Goal: Task Accomplishment & Management: Use online tool/utility

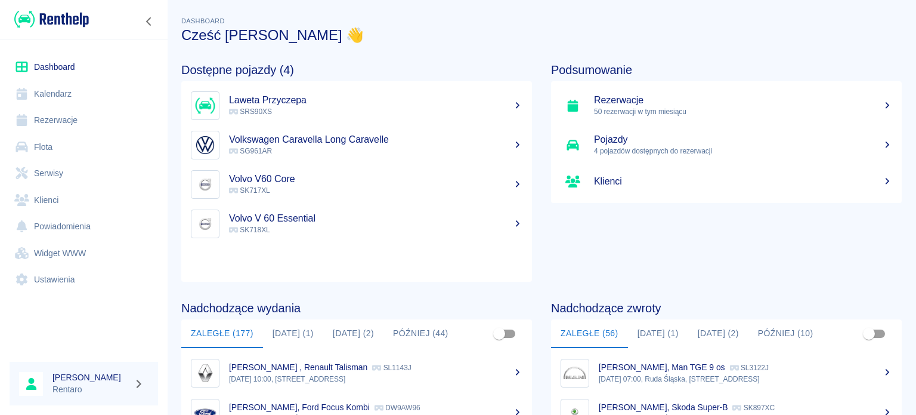
scroll to position [119, 0]
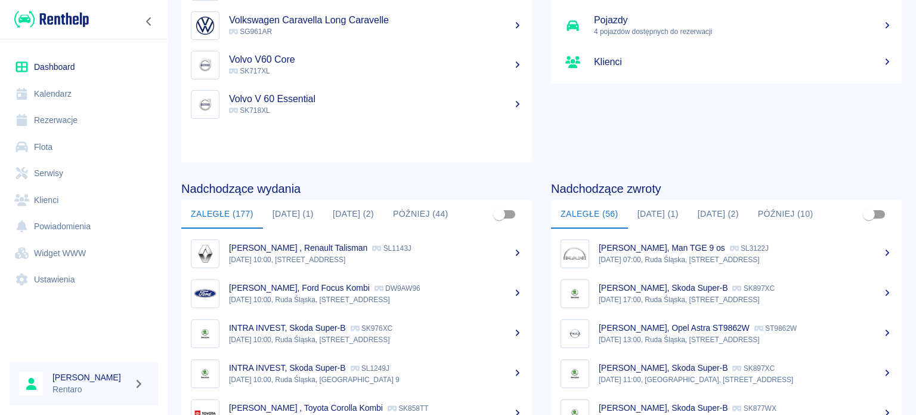
click at [295, 210] on button "[DATE] (1)" at bounding box center [293, 214] width 60 height 29
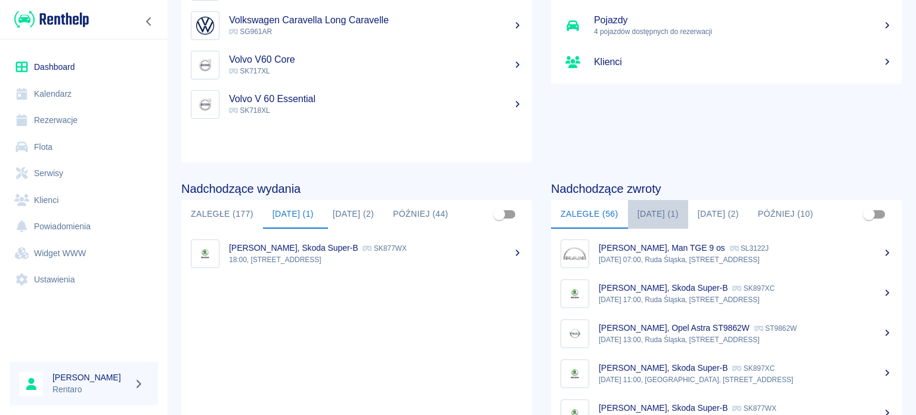
click at [653, 217] on button "[DATE] (1)" at bounding box center [658, 214] width 60 height 29
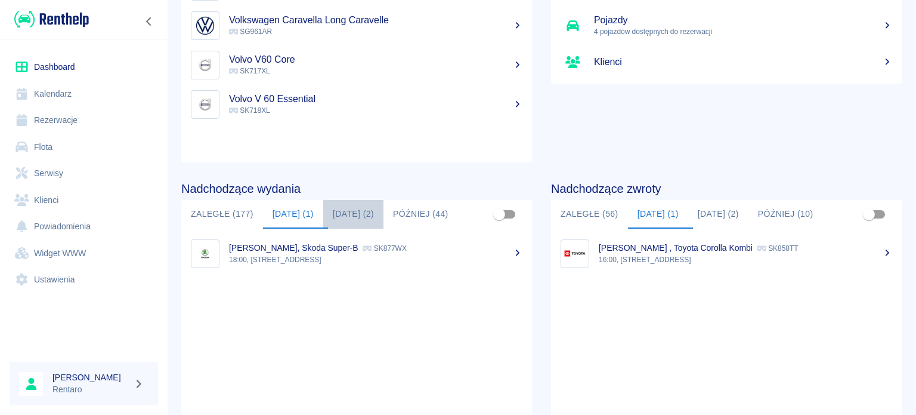
click at [338, 218] on button "[DATE] (2)" at bounding box center [353, 214] width 60 height 29
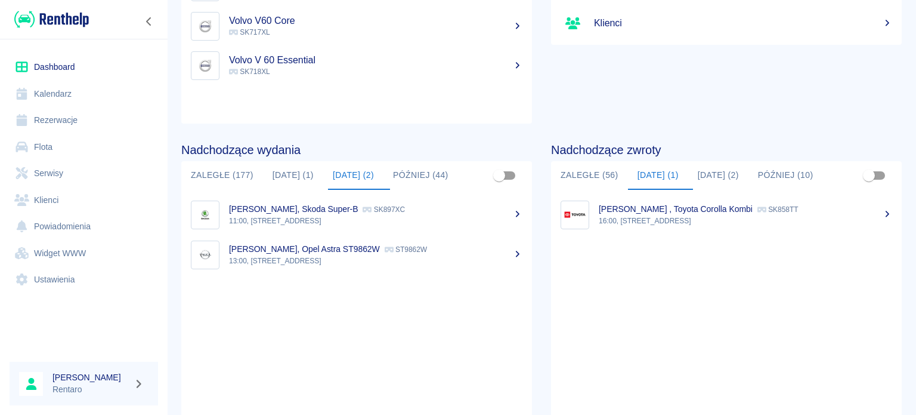
scroll to position [179, 0]
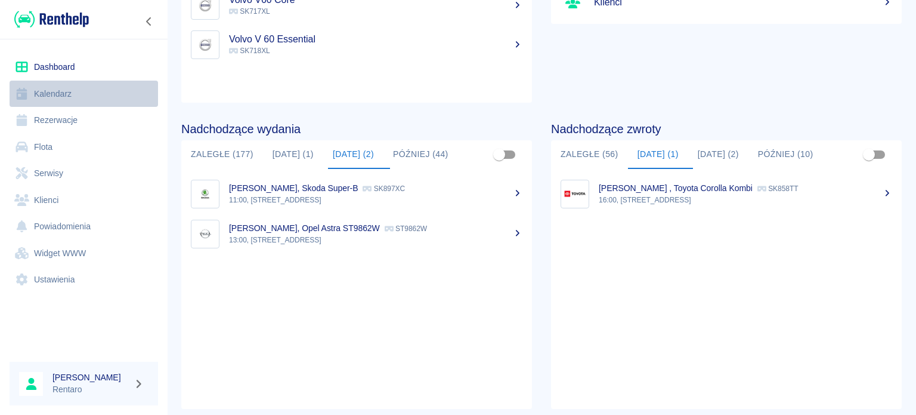
click at [59, 97] on link "Kalendarz" at bounding box center [84, 94] width 149 height 27
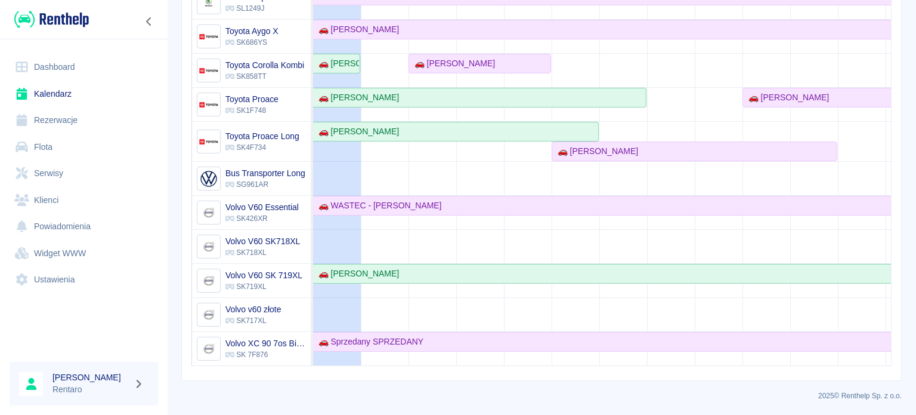
scroll to position [809, 0]
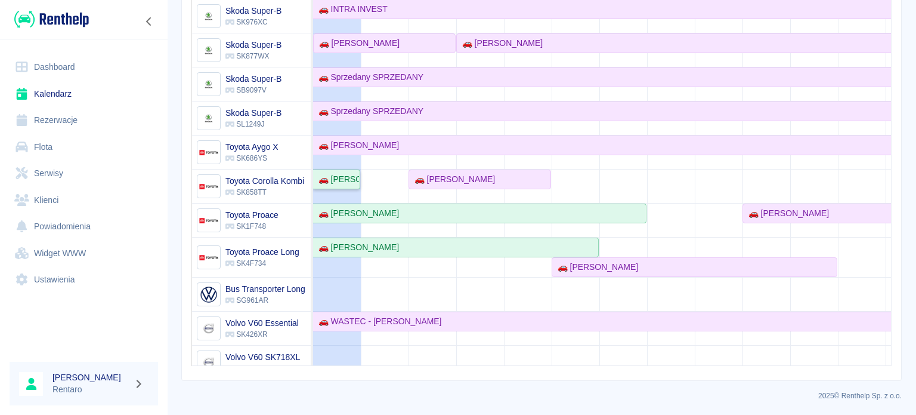
click at [348, 180] on div "🚗 [PERSON_NAME]" at bounding box center [336, 179] width 45 height 13
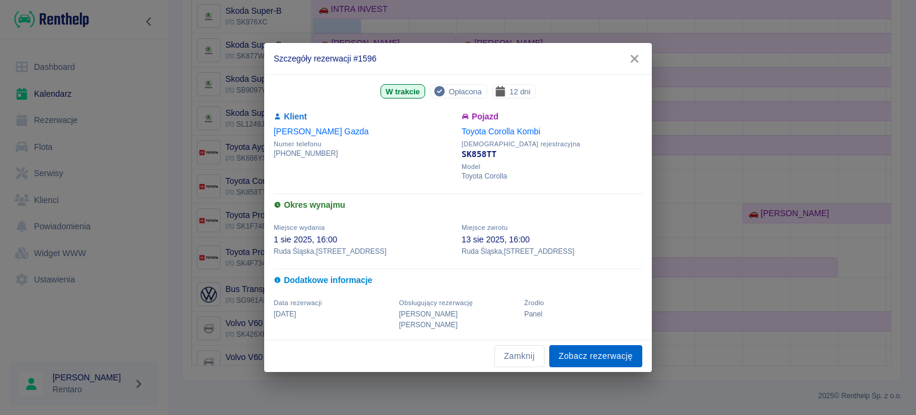
click at [610, 351] on link "Zobacz rezerwację" at bounding box center [595, 356] width 93 height 22
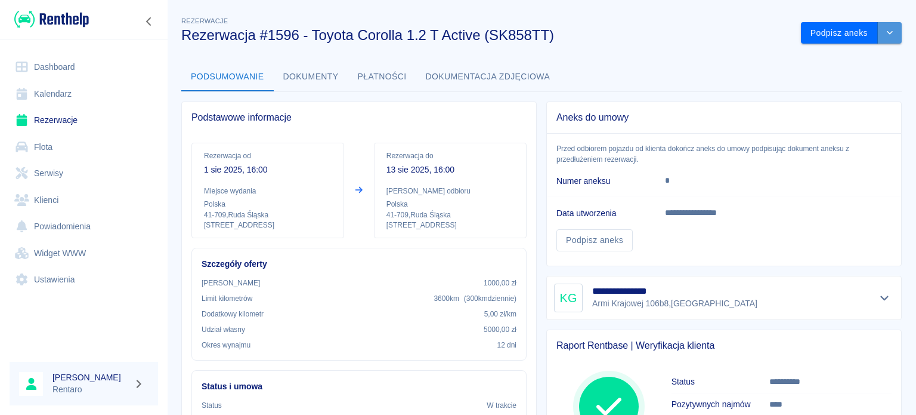
click at [885, 36] on icon "drop-down" at bounding box center [890, 33] width 10 height 8
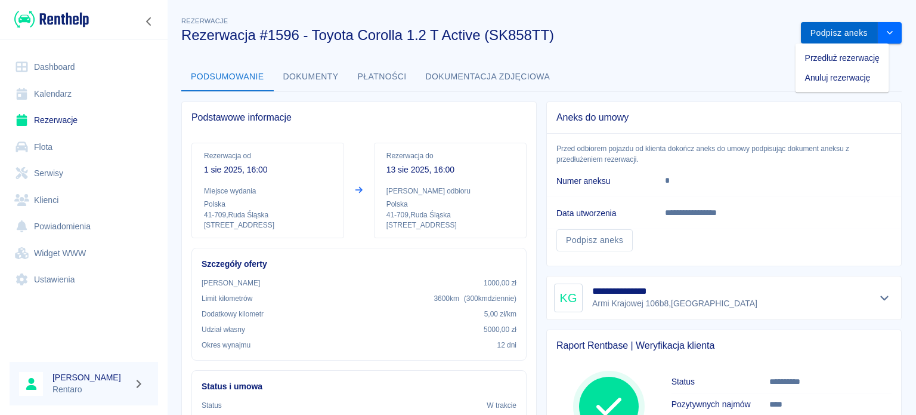
click at [821, 23] on button "Podpisz aneks" at bounding box center [839, 33] width 77 height 22
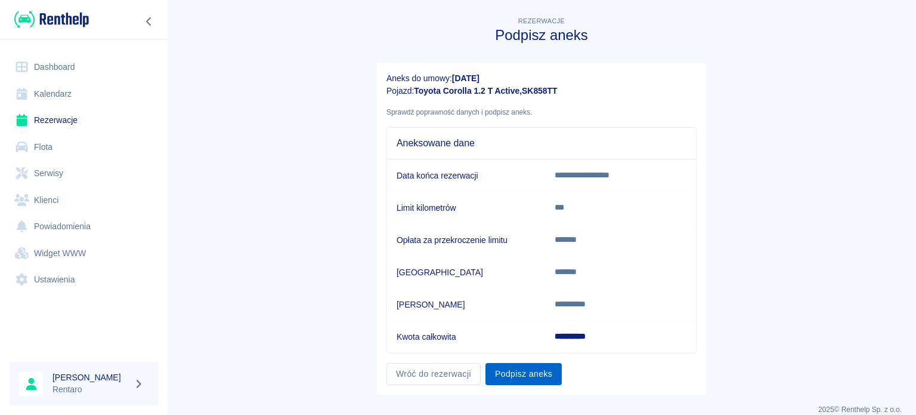
click at [506, 380] on button "Podpisz aneks" at bounding box center [524, 374] width 76 height 22
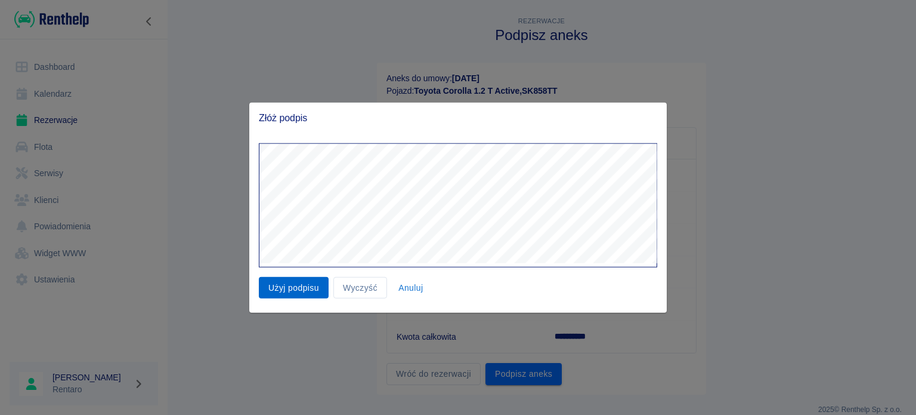
click at [308, 287] on button "Użyj podpisu" at bounding box center [294, 287] width 70 height 22
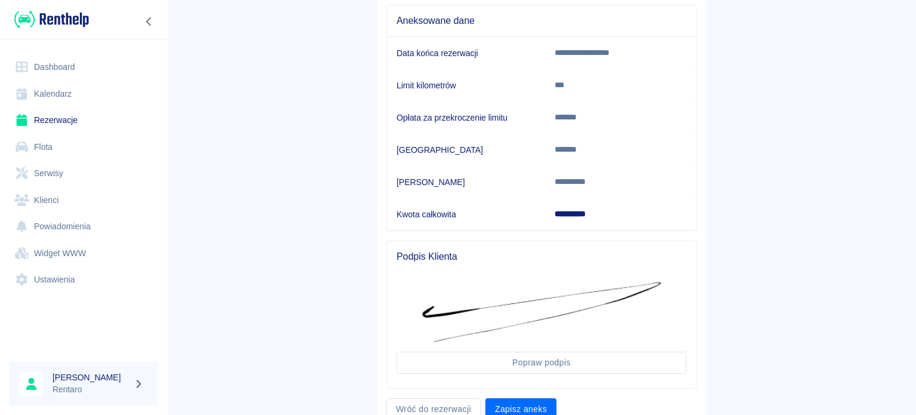
scroll to position [169, 0]
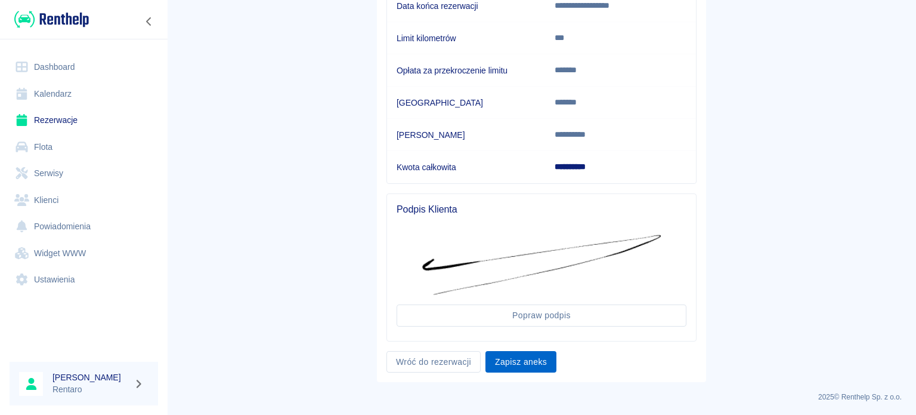
click at [525, 357] on button "Zapisz aneks" at bounding box center [521, 362] width 71 height 22
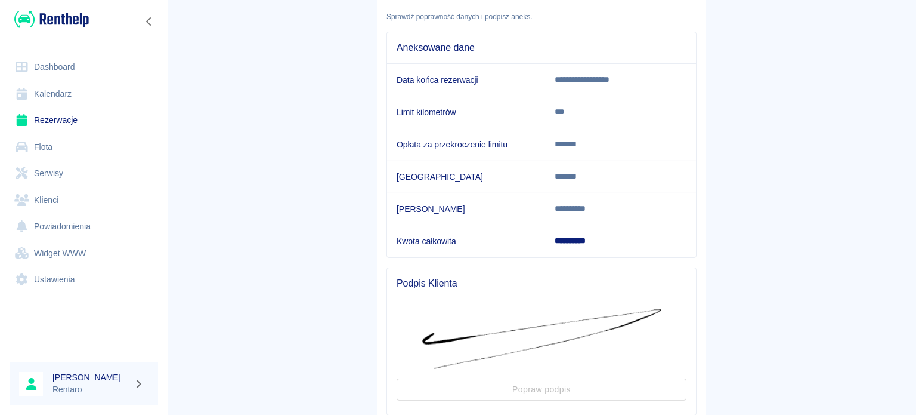
scroll to position [0, 0]
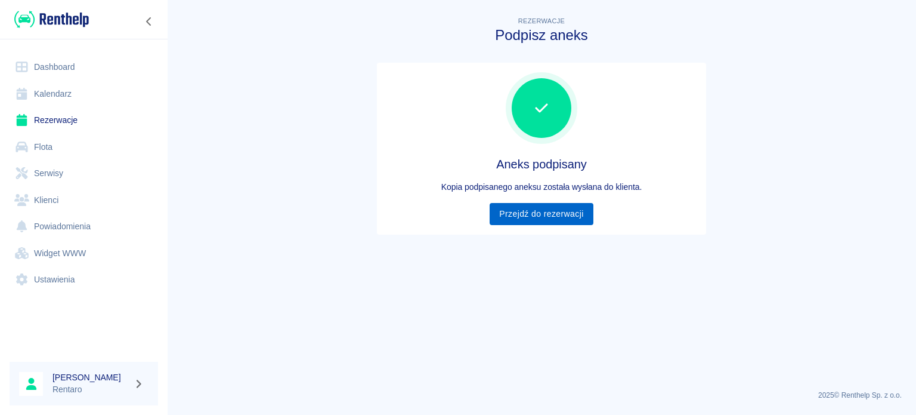
click at [539, 214] on link "Przejdź do rezerwacji" at bounding box center [541, 214] width 103 height 22
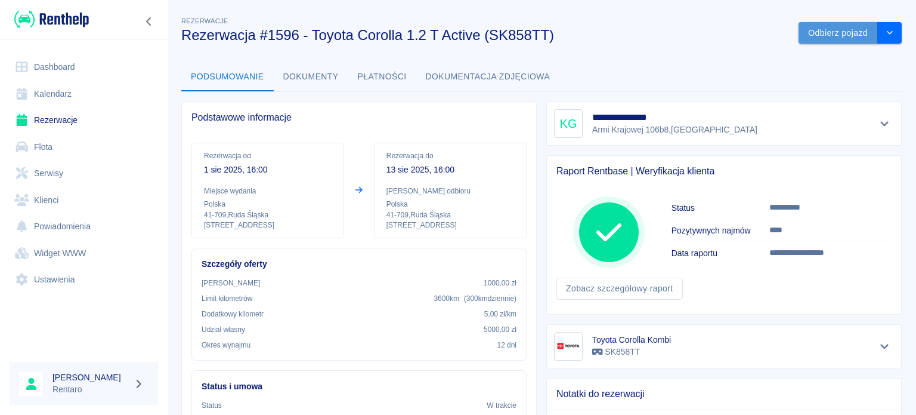
click at [823, 36] on button "Odbierz pojazd" at bounding box center [838, 33] width 79 height 22
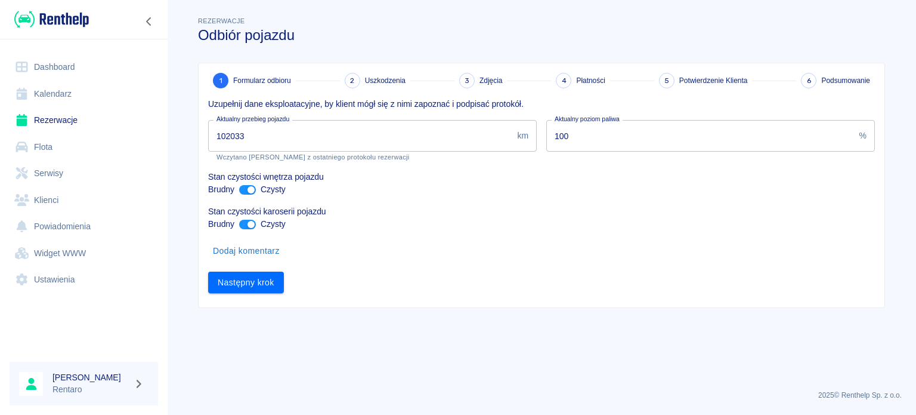
click at [360, 142] on input "102033" at bounding box center [360, 136] width 304 height 32
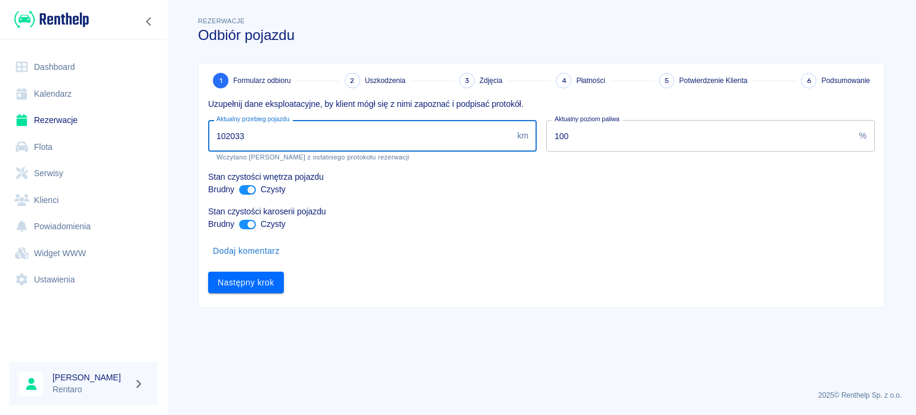
click at [294, 120] on input "102033" at bounding box center [360, 136] width 304 height 32
type input "104203"
click at [260, 283] on button "Następny krok" at bounding box center [246, 282] width 76 height 22
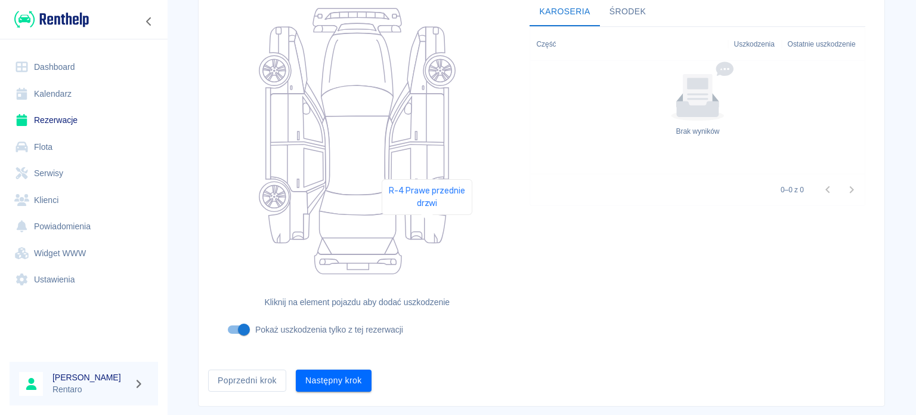
scroll to position [155, 0]
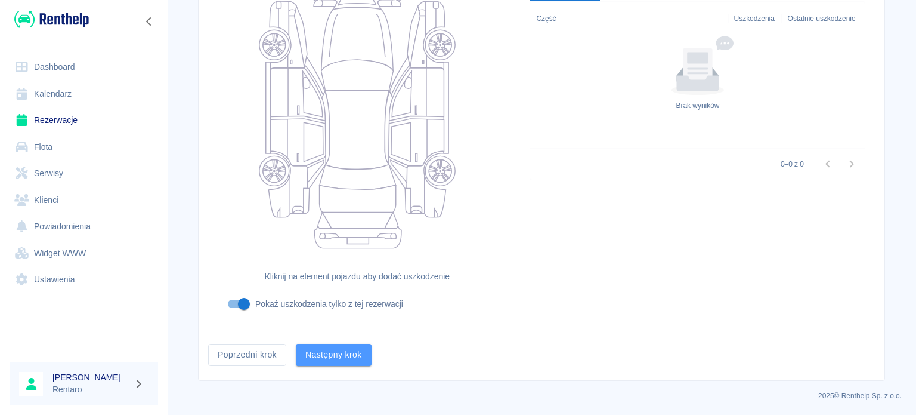
click at [341, 359] on button "Następny krok" at bounding box center [334, 355] width 76 height 22
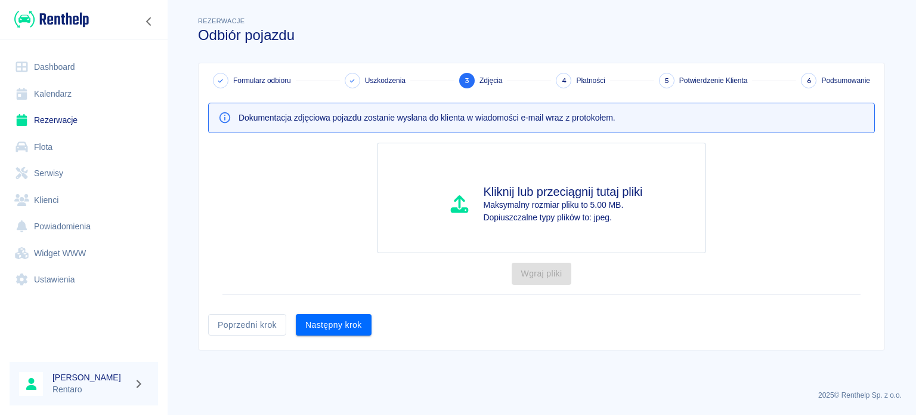
click at [338, 322] on button "Następny krok" at bounding box center [334, 325] width 76 height 22
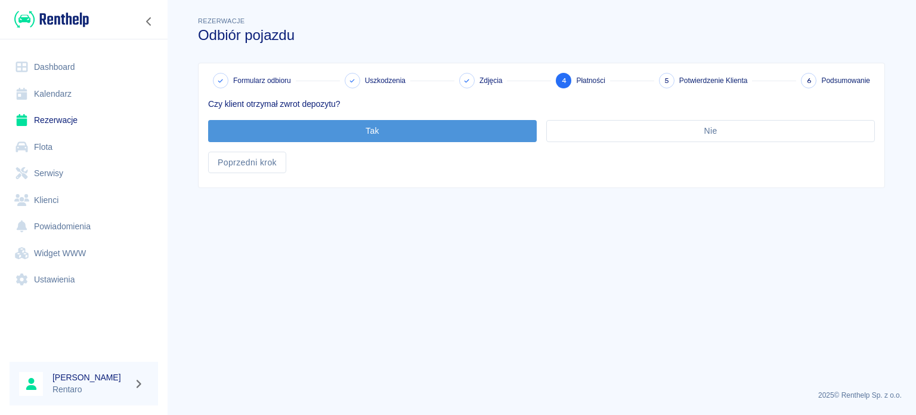
click at [351, 131] on button "Tak" at bounding box center [372, 131] width 329 height 22
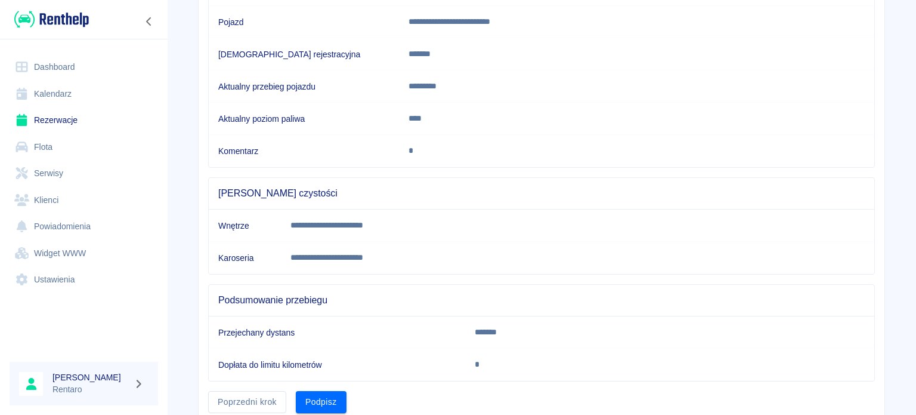
scroll to position [223, 0]
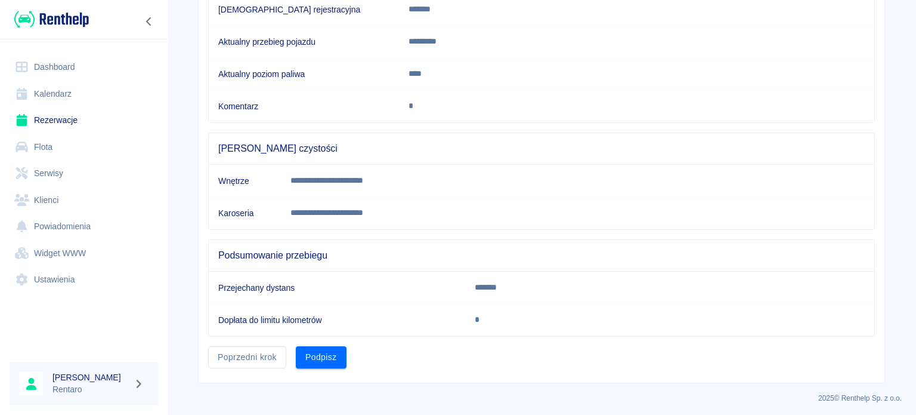
click at [314, 362] on button "Podpisz" at bounding box center [321, 357] width 51 height 22
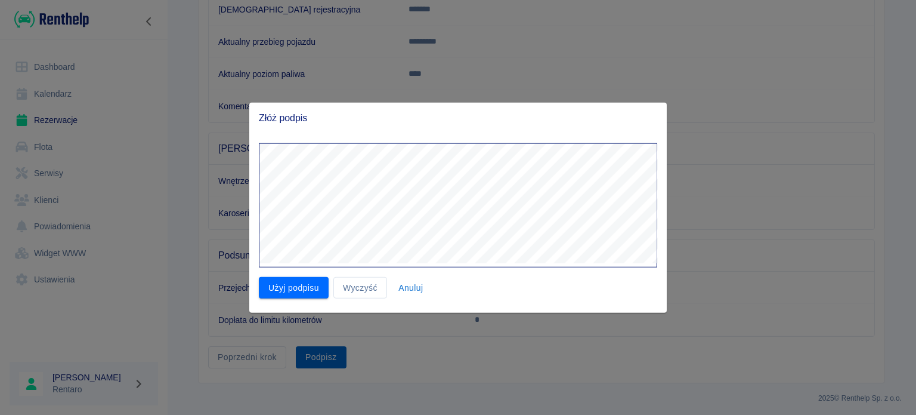
click at [317, 356] on div at bounding box center [458, 207] width 916 height 415
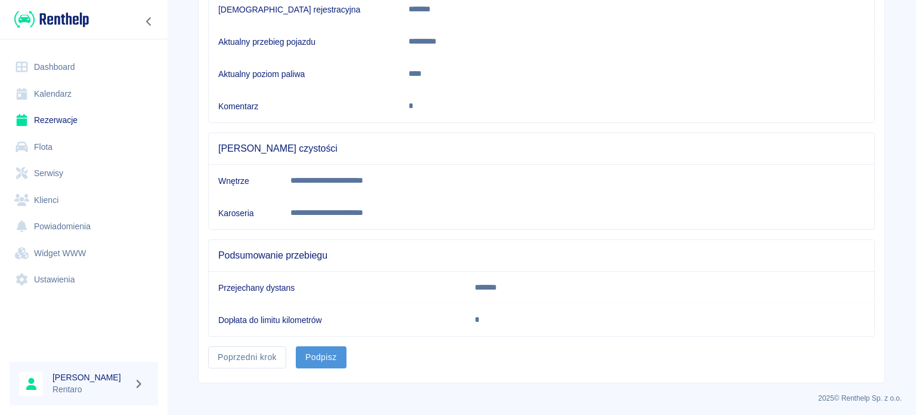
click at [327, 351] on button "Podpisz" at bounding box center [321, 357] width 51 height 22
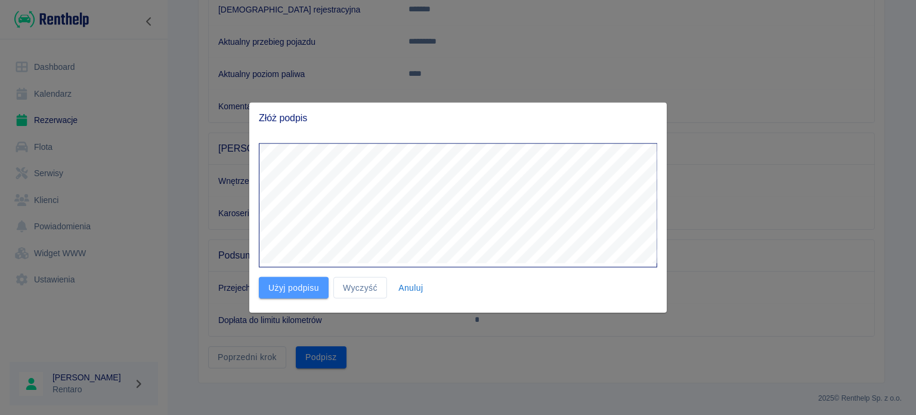
click at [308, 291] on button "Użyj podpisu" at bounding box center [294, 287] width 70 height 22
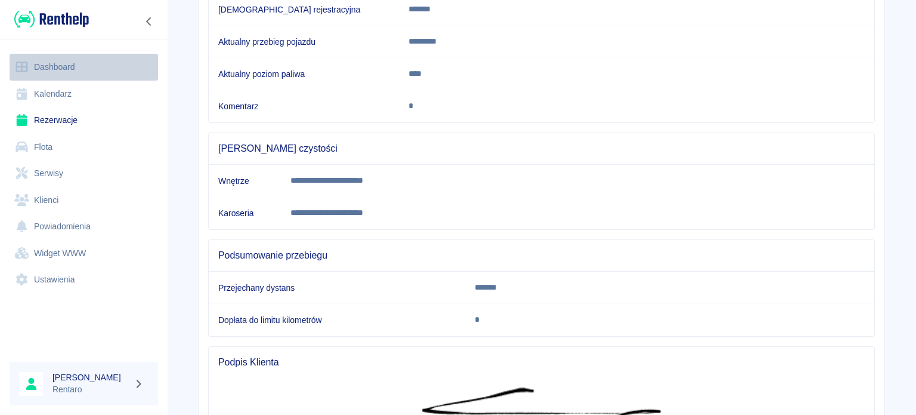
click at [73, 61] on link "Dashboard" at bounding box center [84, 67] width 149 height 27
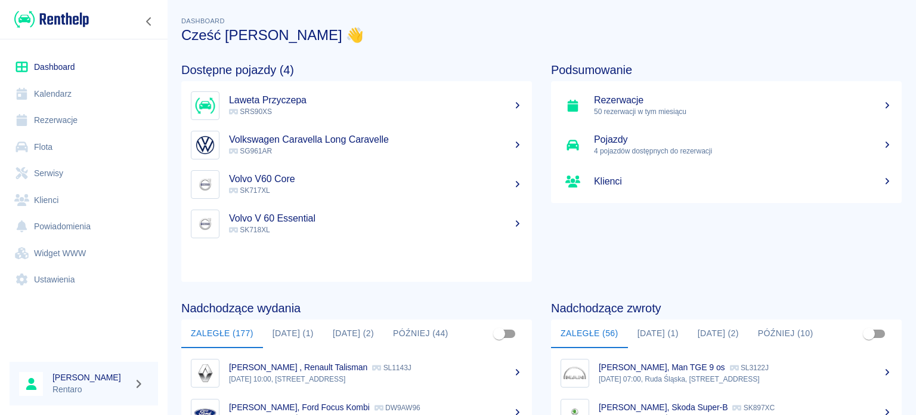
click at [54, 101] on link "Kalendarz" at bounding box center [84, 94] width 149 height 27
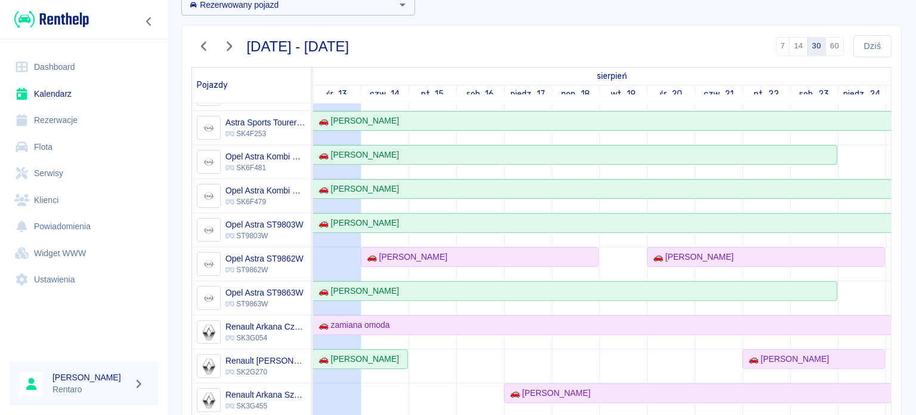
scroll to position [119, 0]
